Goal: Task Accomplishment & Management: Use online tool/utility

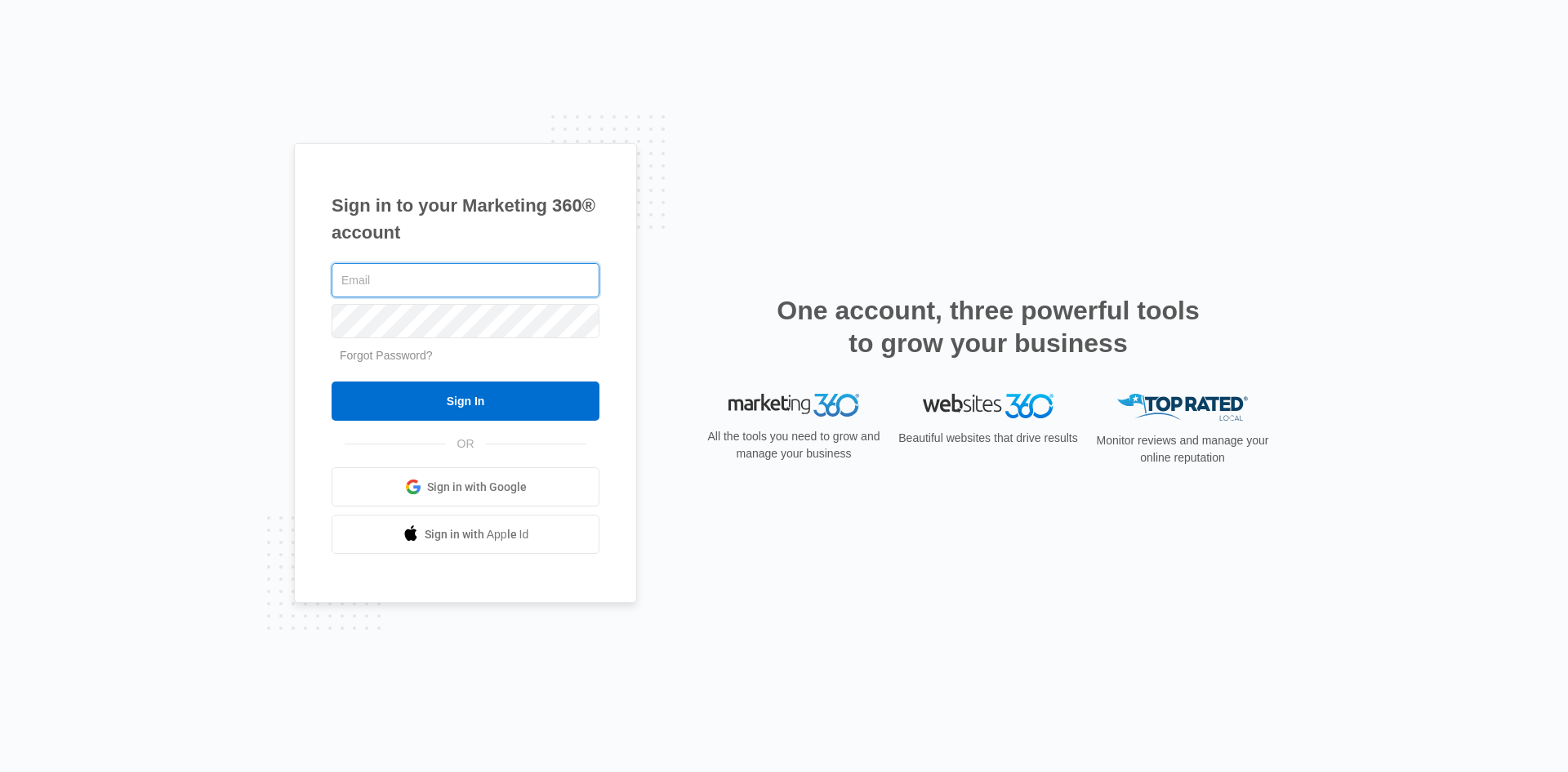
type input "[EMAIL_ADDRESS][DOMAIN_NAME]"
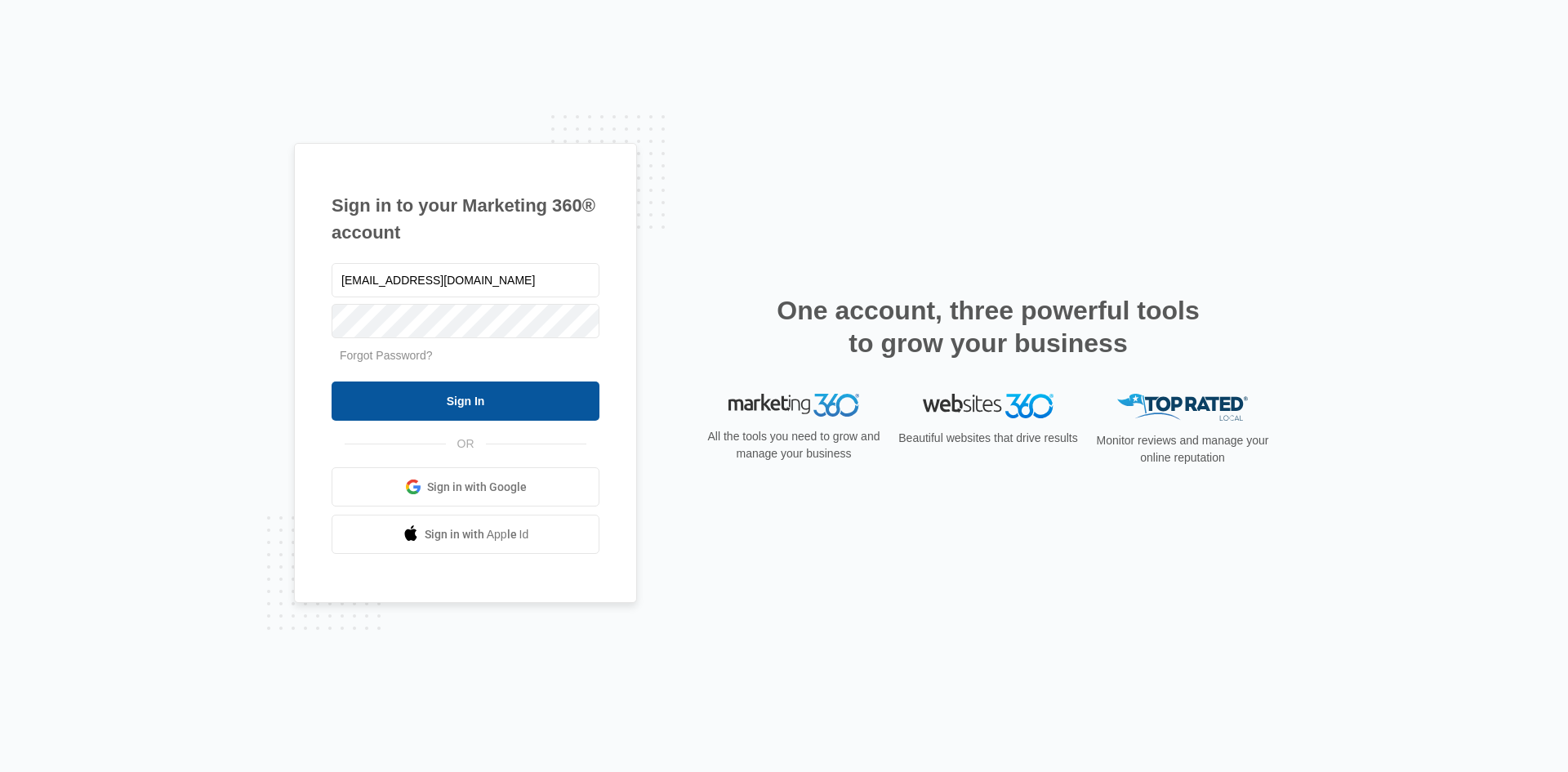
click at [491, 404] on input "Sign In" at bounding box center [466, 400] width 268 height 39
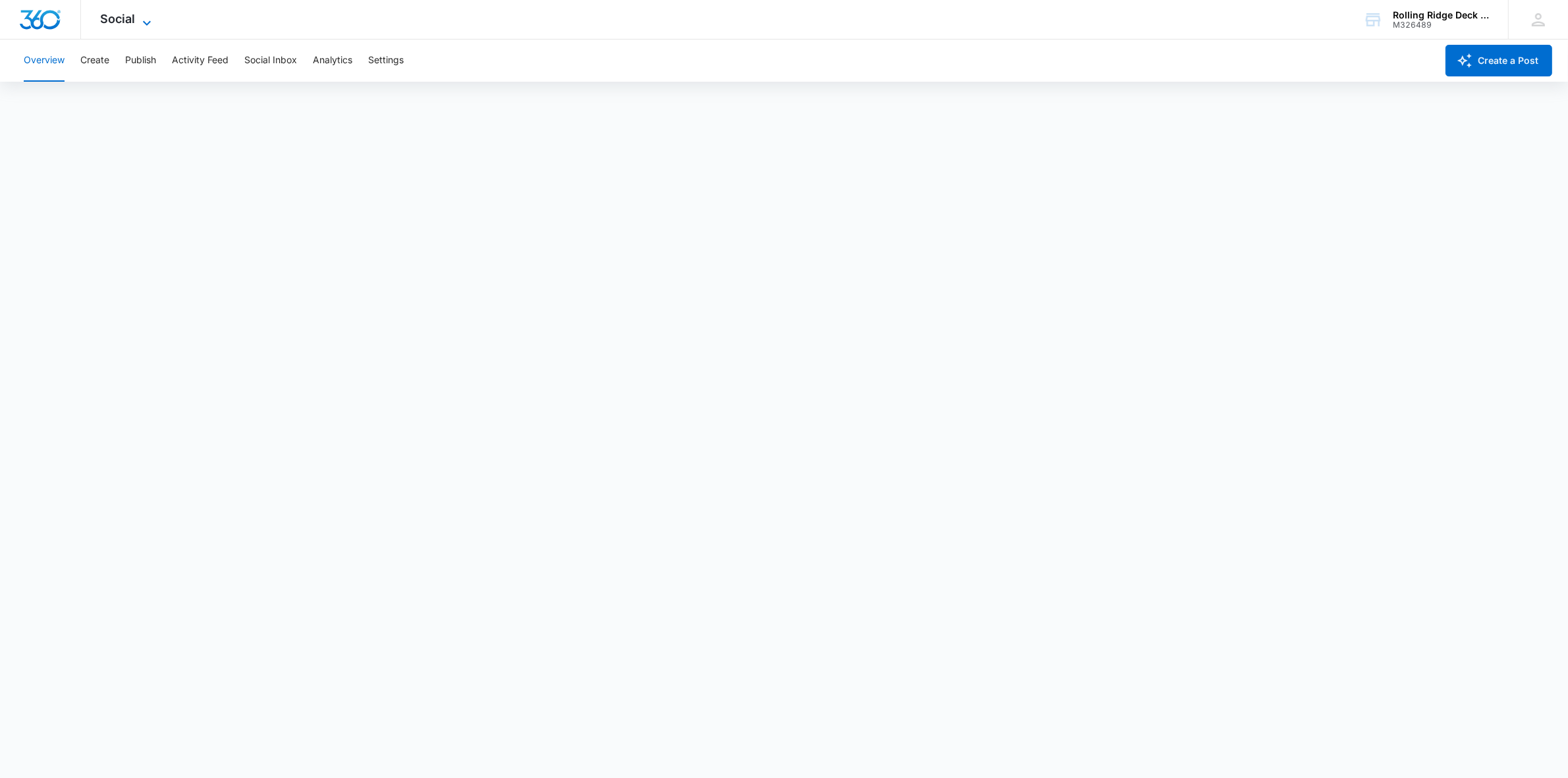
click at [144, 25] on icon at bounding box center [147, 23] width 16 height 16
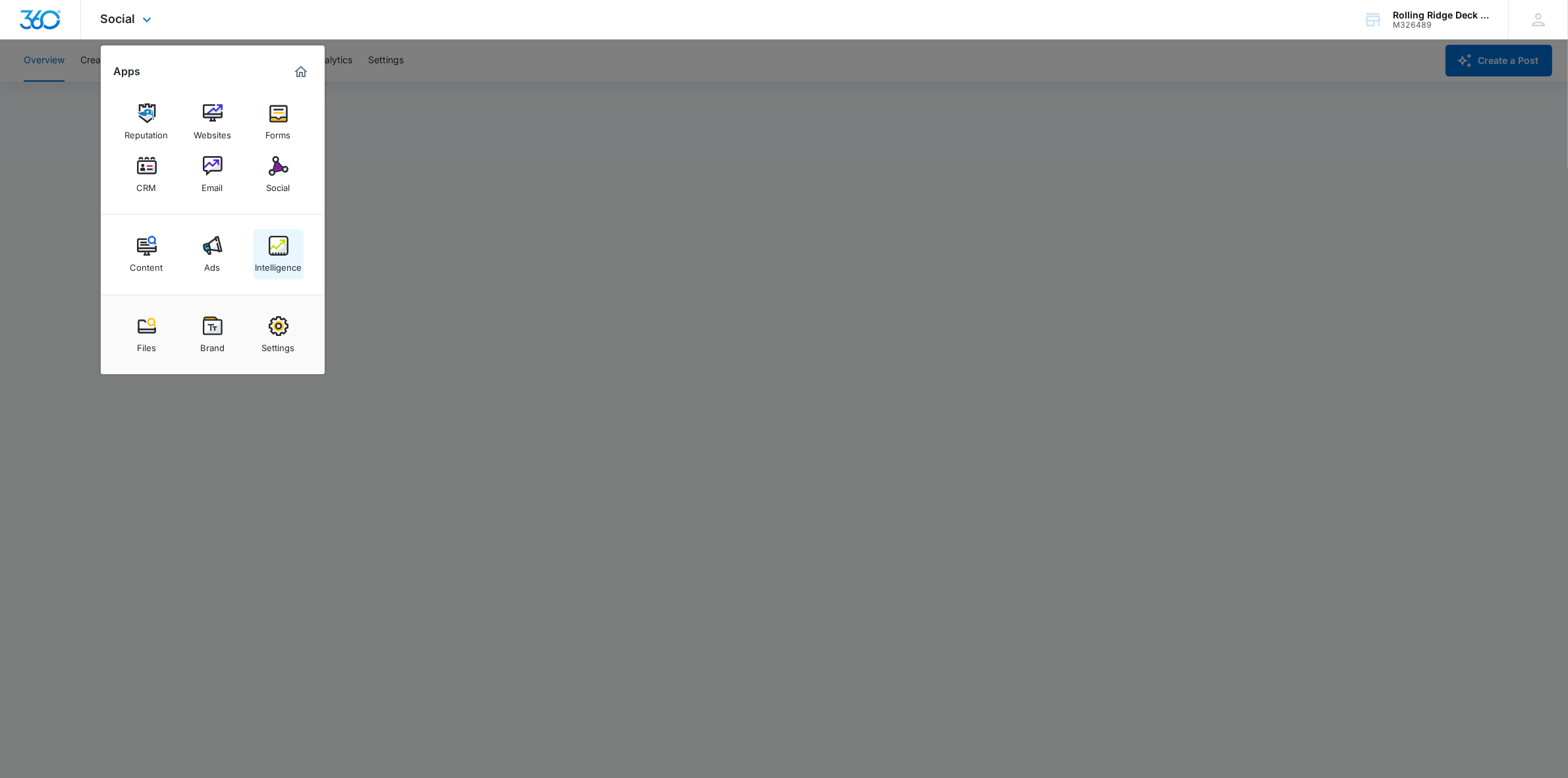
click at [288, 258] on div "Intelligence" at bounding box center [278, 264] width 47 height 17
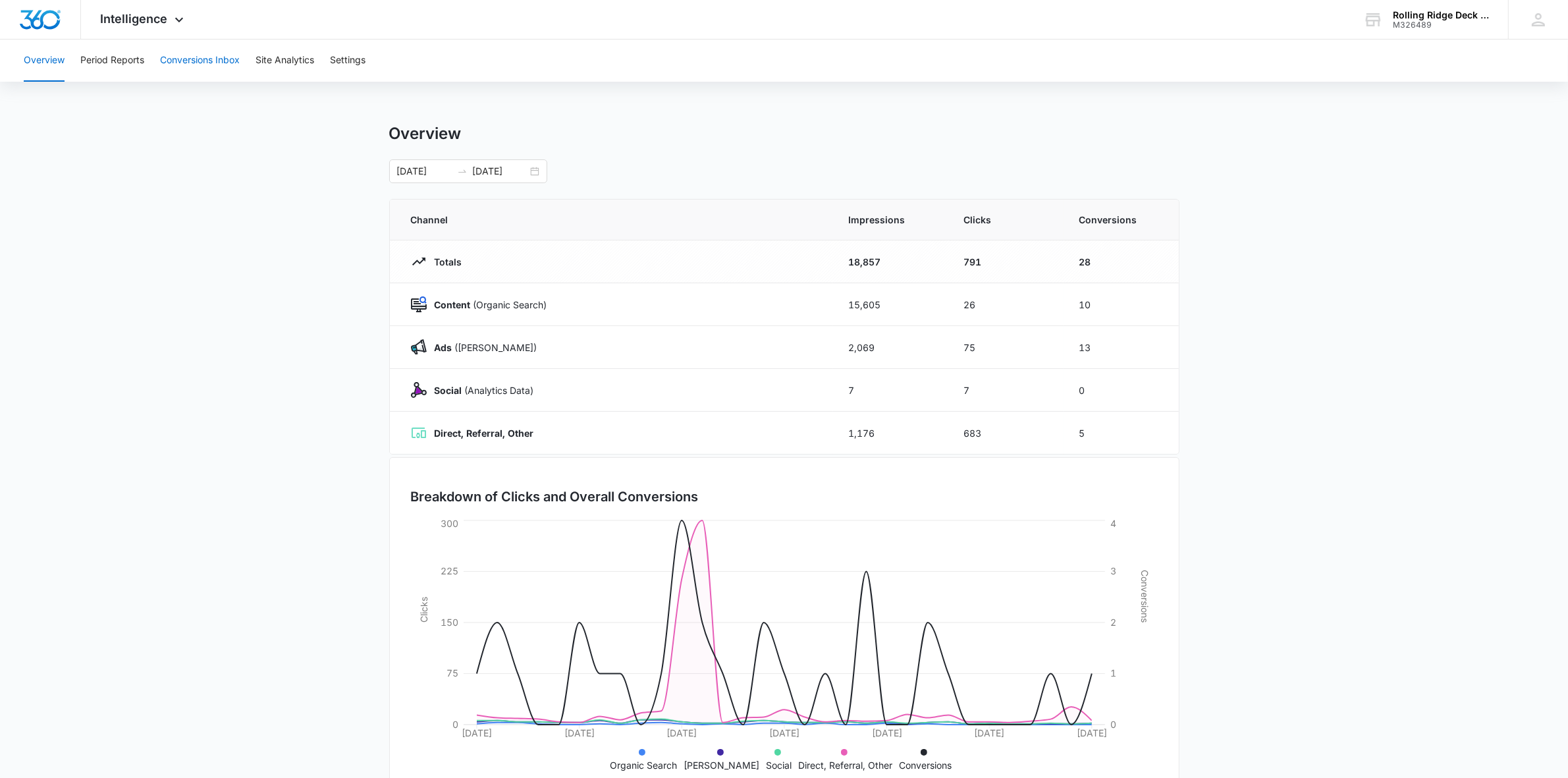
click at [189, 43] on button "Conversions Inbox" at bounding box center [200, 60] width 80 height 42
